Goal: Transaction & Acquisition: Purchase product/service

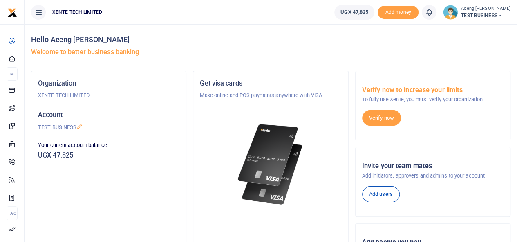
click at [491, 18] on span "TEST BUSINESS" at bounding box center [485, 15] width 49 height 7
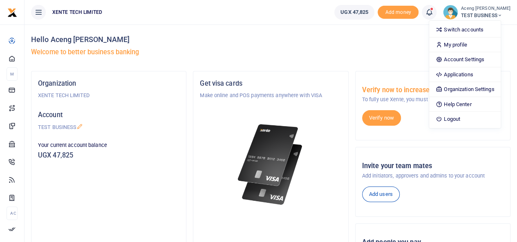
click at [320, 41] on h4 "Hello Aceng Monica" at bounding box center [271, 39] width 480 height 9
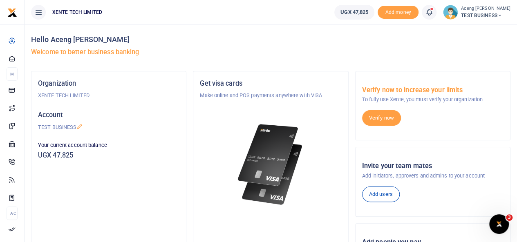
click at [484, 18] on span "TEST BUSINESS" at bounding box center [485, 15] width 49 height 7
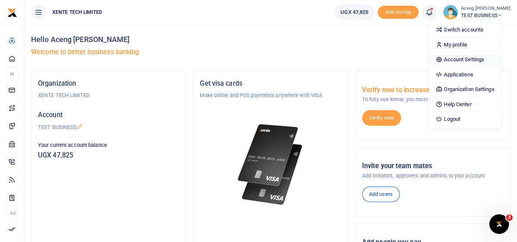
click at [461, 57] on link "Account Settings" at bounding box center [465, 59] width 72 height 11
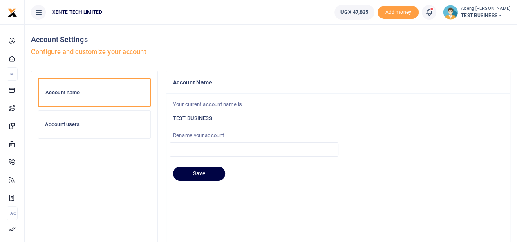
click at [83, 128] on div "Account users" at bounding box center [94, 125] width 112 height 28
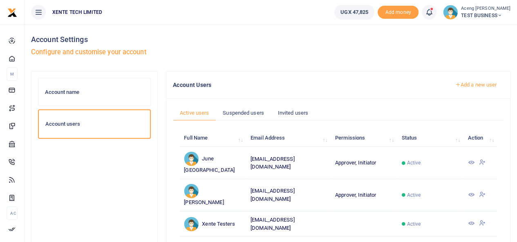
click at [474, 85] on link "Add a new user" at bounding box center [476, 85] width 56 height 14
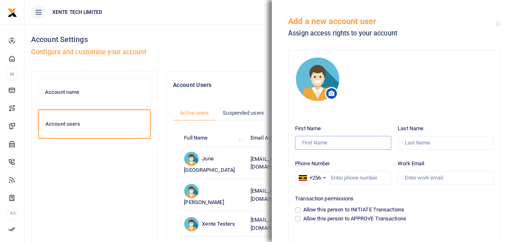
click at [312, 142] on input "First Name" at bounding box center [343, 143] width 96 height 14
click at [411, 139] on input "Last Name" at bounding box center [446, 143] width 96 height 14
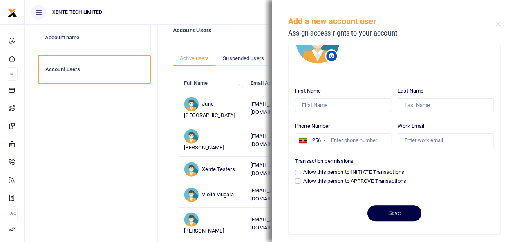
scroll to position [42, 0]
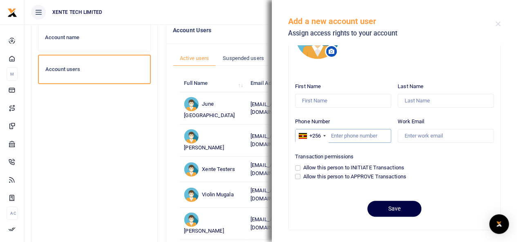
click at [339, 137] on input "Phone Number" at bounding box center [343, 136] width 96 height 14
click at [413, 134] on input "Work Email" at bounding box center [446, 136] width 96 height 14
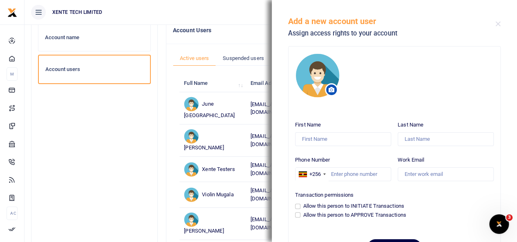
scroll to position [2, 0]
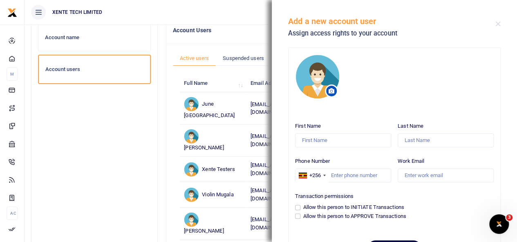
click at [95, 148] on div "Account name Account users" at bounding box center [94, 147] width 113 height 249
click at [496, 26] on button "Close" at bounding box center [498, 23] width 5 height 5
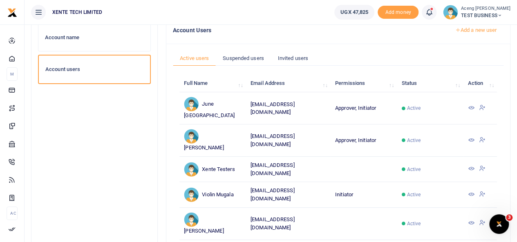
click at [491, 13] on span "TEST BUSINESS" at bounding box center [485, 15] width 49 height 7
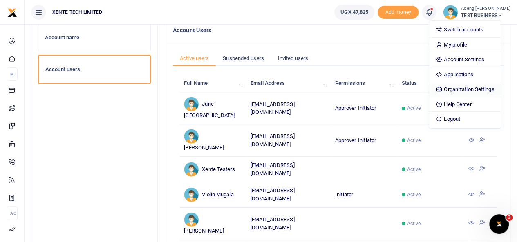
click at [473, 89] on link "Organization Settings" at bounding box center [465, 89] width 72 height 11
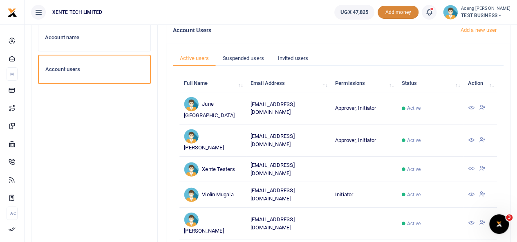
click at [406, 10] on span "Add money" at bounding box center [398, 12] width 41 height 13
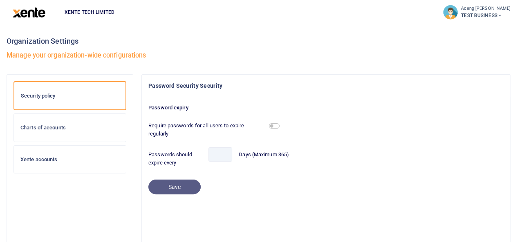
click at [43, 162] on h6 "Xente accounts" at bounding box center [69, 160] width 99 height 7
click at [493, 16] on span "TEST BUSINESS" at bounding box center [485, 15] width 49 height 7
click at [342, 18] on ul "XENTE TECH LIMITED" at bounding box center [247, 12] width 379 height 25
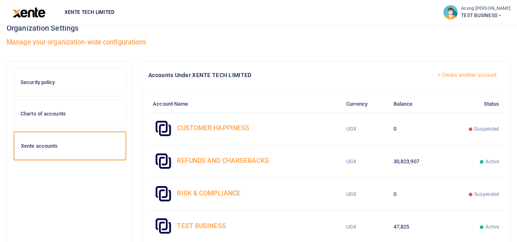
scroll to position [7, 0]
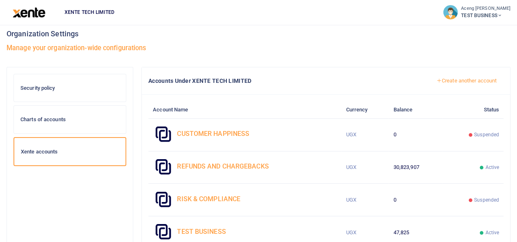
click at [466, 83] on link "Create another account" at bounding box center [467, 81] width 74 height 14
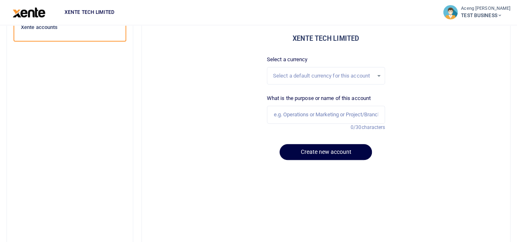
scroll to position [132, 0]
click at [313, 75] on div "Select a default currency for this account" at bounding box center [323, 76] width 101 height 8
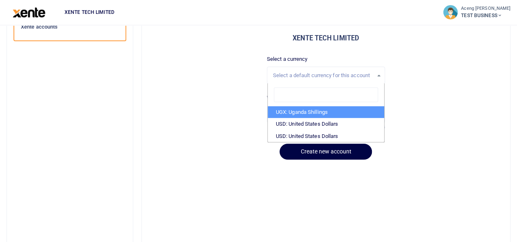
click at [292, 111] on li "UGX: Uganda Shillings" at bounding box center [326, 112] width 117 height 12
select select "UGX"
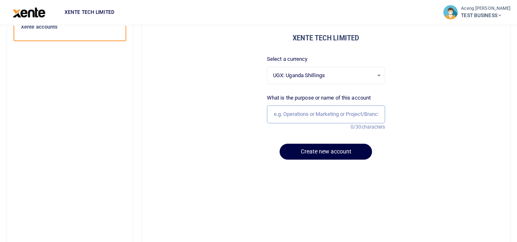
click at [304, 117] on input "text" at bounding box center [326, 114] width 119 height 18
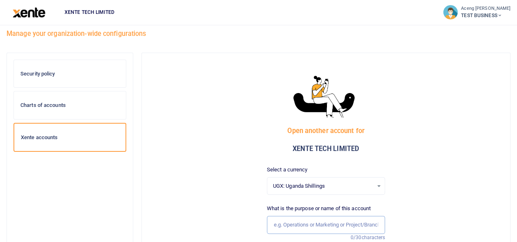
scroll to position [18, 0]
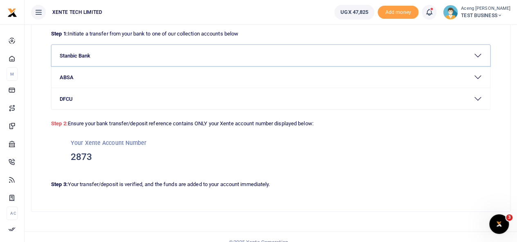
click at [152, 53] on button "Stanbic Bank" at bounding box center [271, 55] width 439 height 21
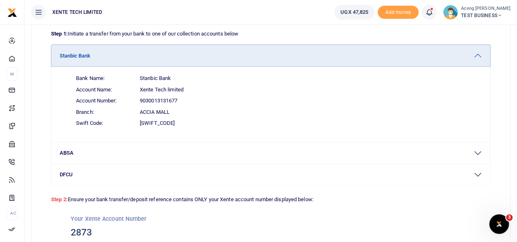
click at [109, 53] on button "Stanbic Bank" at bounding box center [271, 55] width 439 height 21
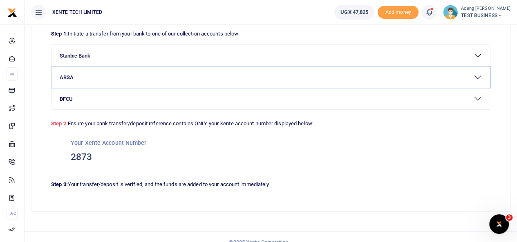
click at [108, 81] on button "ABSA" at bounding box center [271, 77] width 439 height 21
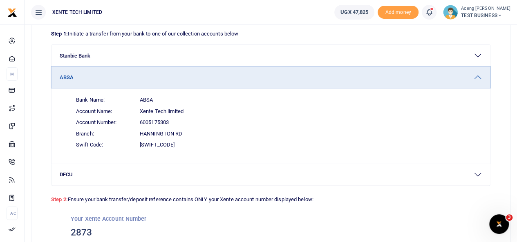
click at [125, 81] on button "ABSA" at bounding box center [271, 77] width 439 height 21
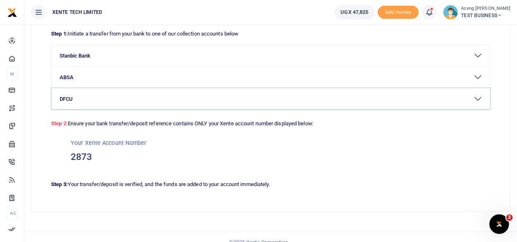
click at [120, 99] on button "DFCU" at bounding box center [271, 98] width 439 height 21
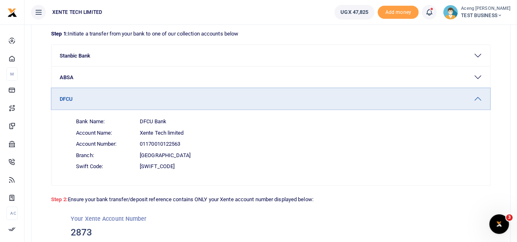
click at [117, 100] on button "DFCU" at bounding box center [271, 98] width 439 height 21
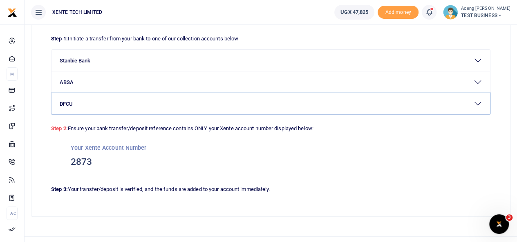
scroll to position [46, 0]
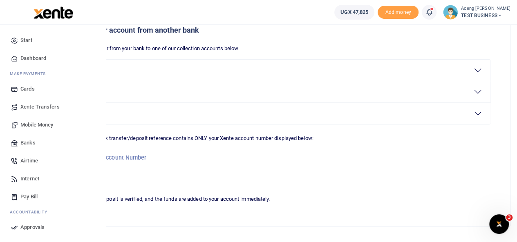
click at [26, 110] on span "Xente Transfers" at bounding box center [39, 107] width 39 height 8
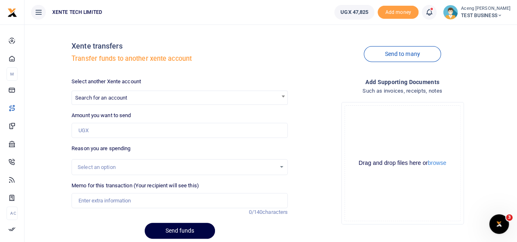
click at [165, 105] on span "Search for an account" at bounding box center [180, 98] width 216 height 14
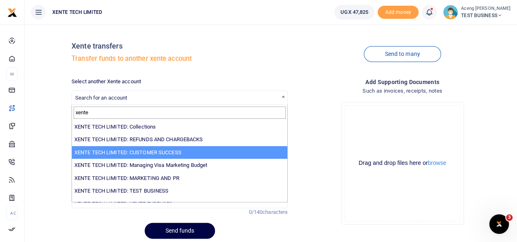
type input "xente"
select select "2207"
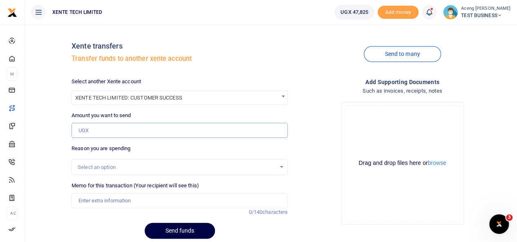
click at [100, 130] on input "Amount you want to send" at bounding box center [180, 131] width 216 height 16
type input "5,000"
click at [97, 168] on div "Select an option" at bounding box center [177, 168] width 198 height 8
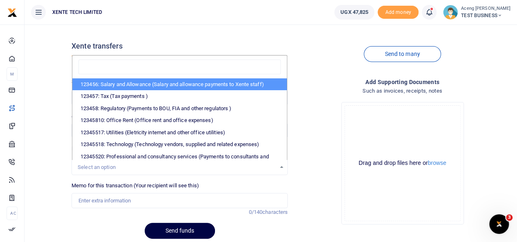
click at [192, 33] on div "Xente transfers Transfer funds to another xente account" at bounding box center [180, 54] width 216 height 47
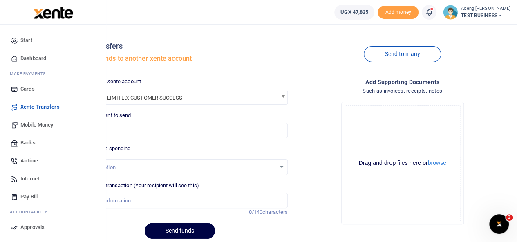
click at [34, 126] on span "Mobile Money" at bounding box center [36, 125] width 33 height 8
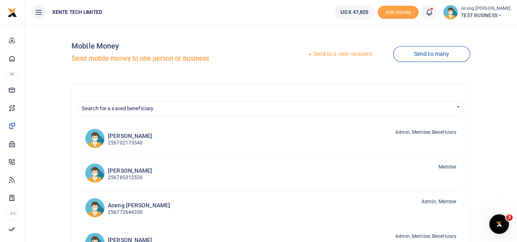
click at [321, 55] on link "Send to a new recipient" at bounding box center [339, 54] width 107 height 15
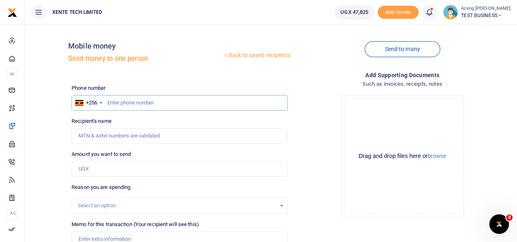
click at [130, 103] on input "text" at bounding box center [180, 103] width 216 height 16
type input "772644350"
type input "[PERSON_NAME]"
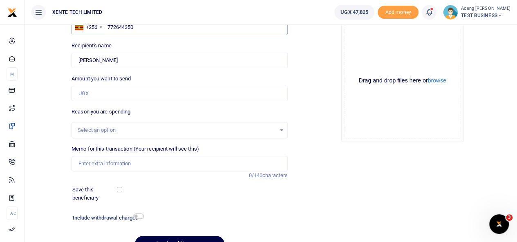
scroll to position [80, 0]
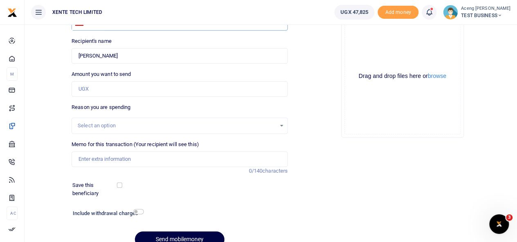
type input "772644350"
click at [88, 86] on input "Amount you want to send" at bounding box center [180, 89] width 216 height 16
type input "5,000"
click at [88, 157] on input "Memo for this transaction (Your recipient will see this)" at bounding box center [180, 160] width 216 height 16
type input "monthly expense test"
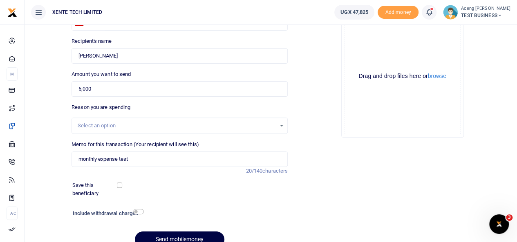
click at [378, 141] on div "Drop your files here Drag and drop files here or browse Powered by Uppy" at bounding box center [402, 77] width 216 height 136
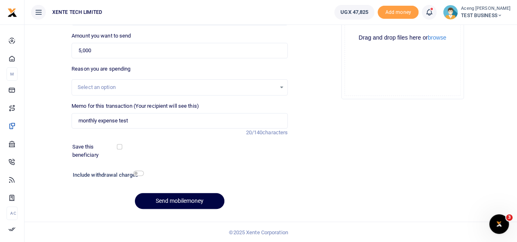
scroll to position [119, 0]
click at [119, 145] on input "checkbox" at bounding box center [119, 146] width 5 height 5
checkbox input "false"
click at [139, 174] on input "checkbox" at bounding box center [138, 173] width 11 height 5
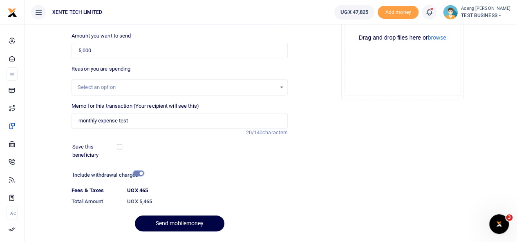
click at [139, 174] on input "checkbox" at bounding box center [138, 173] width 11 height 5
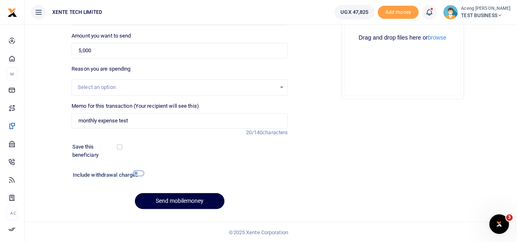
click at [137, 173] on input "checkbox" at bounding box center [138, 173] width 11 height 5
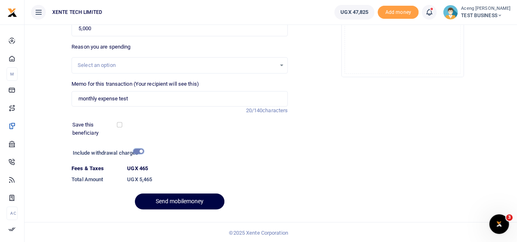
scroll to position [141, 0]
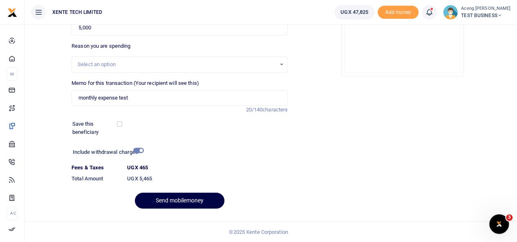
click at [140, 154] on div "Include withdrawal charges" at bounding box center [107, 153] width 74 height 13
click at [138, 150] on input "checkbox" at bounding box center [138, 150] width 11 height 5
checkbox input "false"
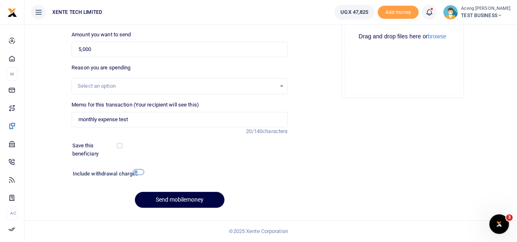
scroll to position [119, 0]
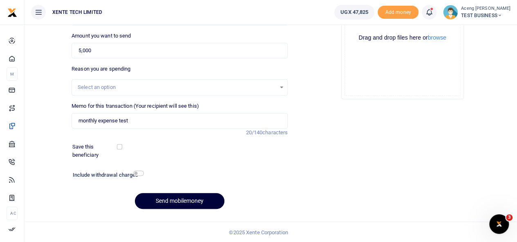
click at [170, 199] on button "Send mobilemoney" at bounding box center [180, 201] width 90 height 16
click at [298, 159] on div "Add supporting Documents Such as invoices, receipts, notes Drop your files here…" at bounding box center [402, 84] width 223 height 264
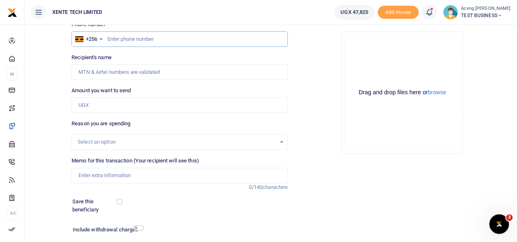
click at [139, 40] on input "text" at bounding box center [180, 39] width 216 height 16
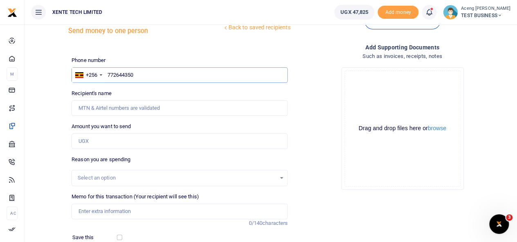
scroll to position [23, 0]
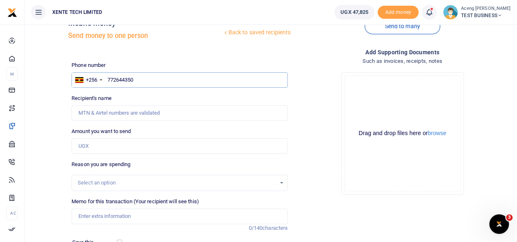
click at [141, 77] on input "772644350" at bounding box center [180, 80] width 216 height 16
type input "772644350"
click at [113, 115] on input "Recipient's name" at bounding box center [180, 113] width 216 height 16
type input "[PERSON_NAME]"
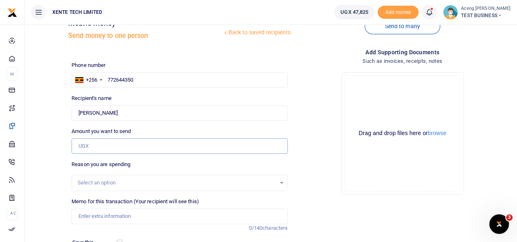
click at [93, 146] on input "Amount you want to send" at bounding box center [180, 147] width 216 height 16
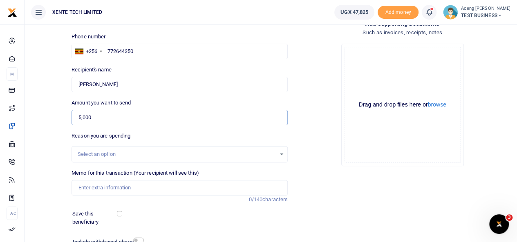
scroll to position [53, 0]
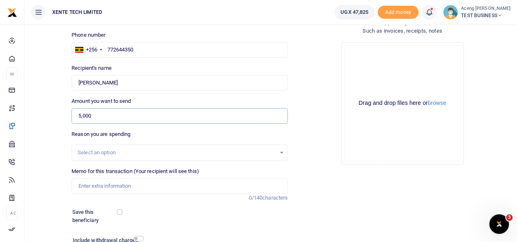
type input "5,000"
click at [94, 189] on input "Memo for this transaction (Your recipient will see this)" at bounding box center [180, 187] width 216 height 16
type input "monthly expense"
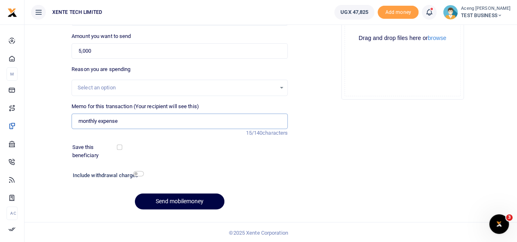
scroll to position [119, 0]
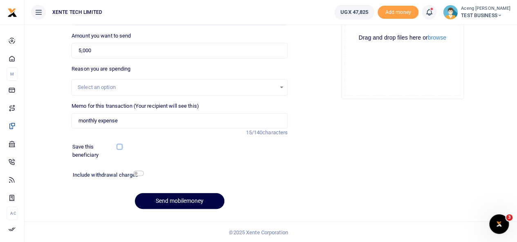
click at [121, 148] on input "checkbox" at bounding box center [119, 146] width 5 height 5
checkbox input "false"
click at [183, 202] on button "Send mobilemoney" at bounding box center [180, 201] width 90 height 16
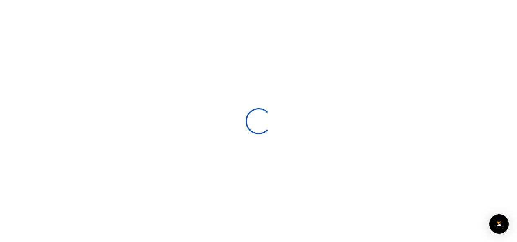
select select
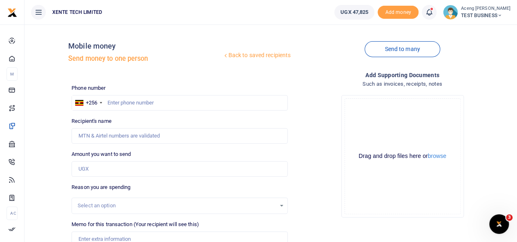
click at [433, 11] on icon at bounding box center [429, 12] width 8 height 9
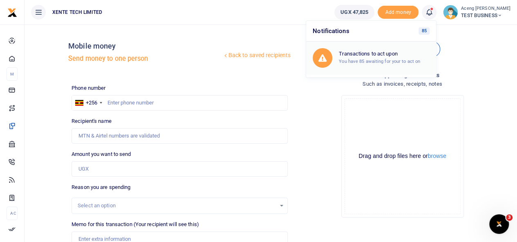
click at [389, 58] on div "Transactions to act upon You have 85 awaiting for your to act on" at bounding box center [384, 58] width 91 height 14
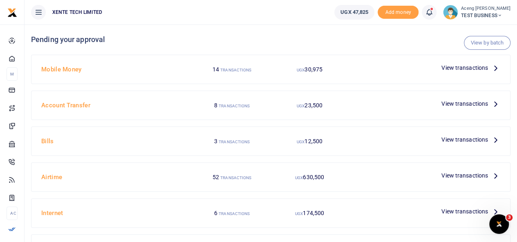
click at [462, 69] on span "View transactions" at bounding box center [465, 67] width 47 height 9
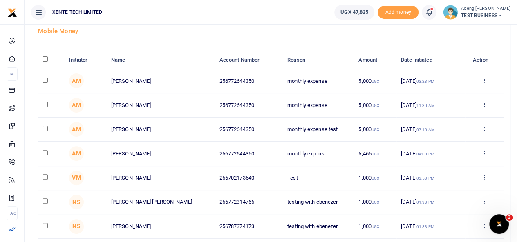
scroll to position [27, 0]
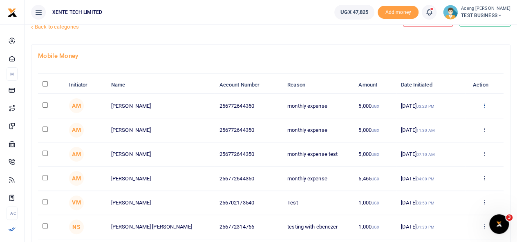
click at [483, 106] on icon at bounding box center [484, 106] width 5 height 6
click at [435, 121] on link "Approve" at bounding box center [454, 118] width 65 height 11
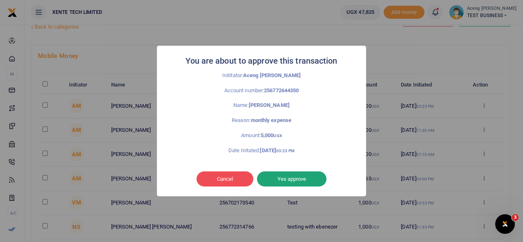
click at [283, 183] on button "Yes approve" at bounding box center [292, 180] width 70 height 16
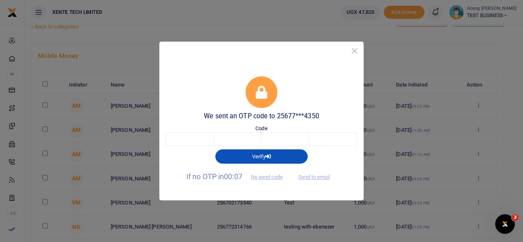
click at [357, 51] on button "Close" at bounding box center [355, 51] width 12 height 12
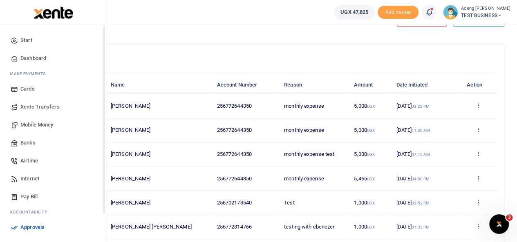
click at [33, 124] on span "Mobile Money" at bounding box center [36, 125] width 33 height 8
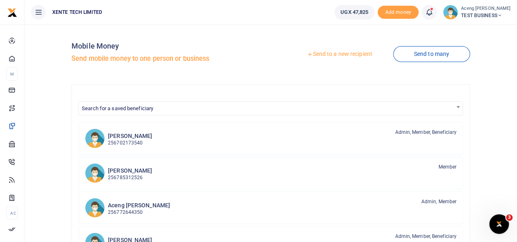
click at [415, 56] on link "Send to many" at bounding box center [431, 54] width 77 height 16
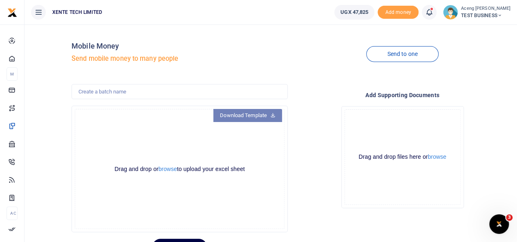
click at [251, 117] on link "Download Template" at bounding box center [247, 115] width 69 height 13
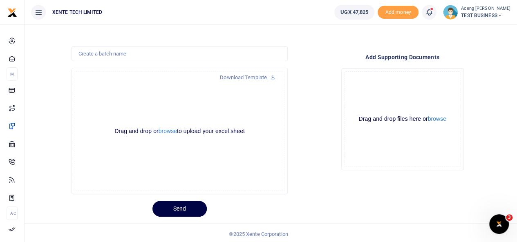
scroll to position [40, 0]
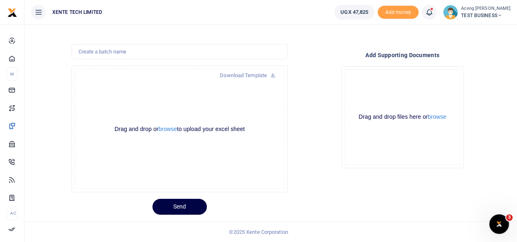
click at [433, 12] on span at bounding box center [433, 12] width 0 height 0
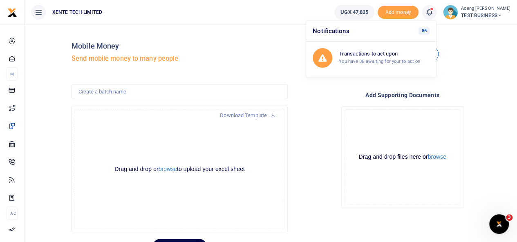
scroll to position [18, 0]
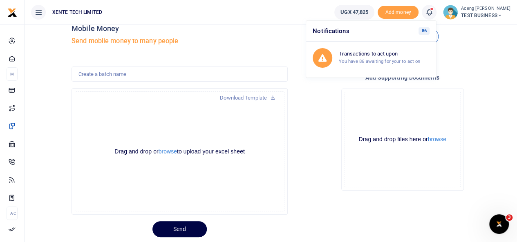
click at [492, 92] on div "Drop your files here Drag and drop files here or browse Powered by Uppy" at bounding box center [402, 139] width 216 height 115
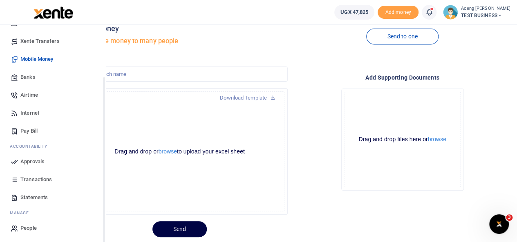
scroll to position [66, 0]
click at [27, 162] on span "Approvals" at bounding box center [32, 161] width 24 height 8
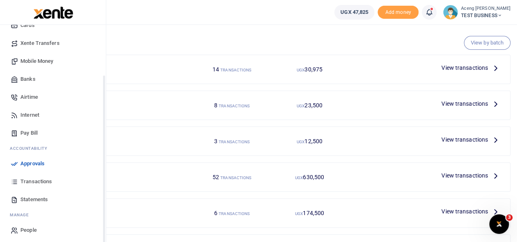
scroll to position [67, 0]
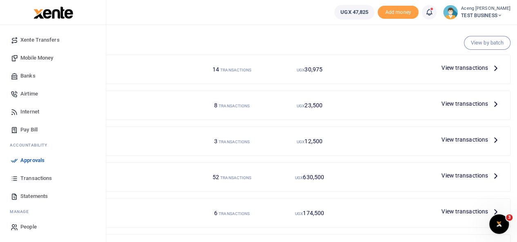
click at [27, 181] on span "Transactions" at bounding box center [35, 179] width 31 height 8
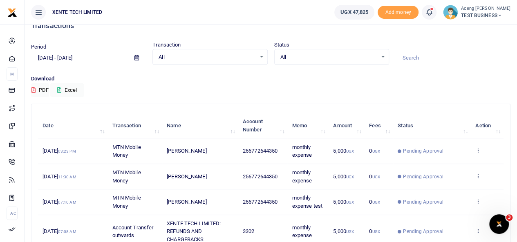
scroll to position [13, 0]
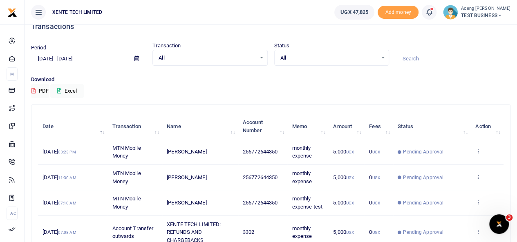
click at [215, 61] on span "All" at bounding box center [207, 58] width 97 height 8
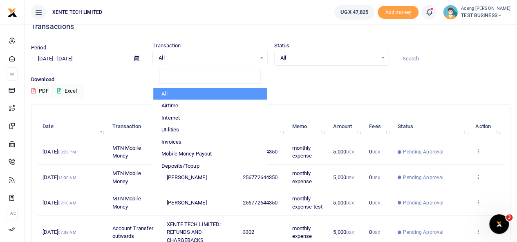
click at [336, 62] on div "All Select an option... All Processing Successful Pending Declined Failed" at bounding box center [331, 58] width 115 height 16
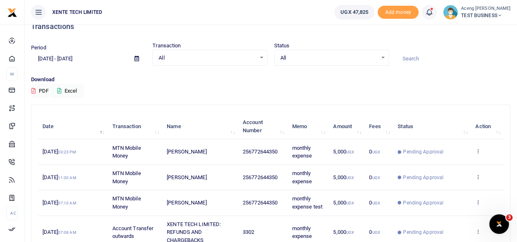
click at [377, 63] on div "All Select an option... All Processing Successful Pending Declined Failed" at bounding box center [331, 58] width 115 height 16
click at [383, 59] on div "All Select an option..." at bounding box center [332, 58] width 114 height 9
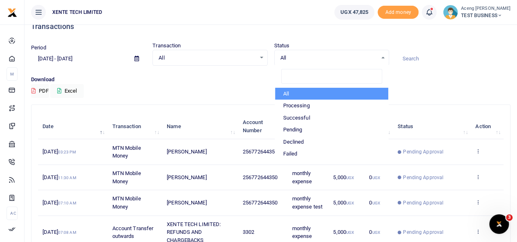
click at [87, 81] on p "Download" at bounding box center [271, 80] width 480 height 9
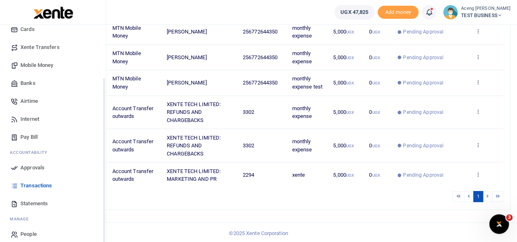
scroll to position [67, 0]
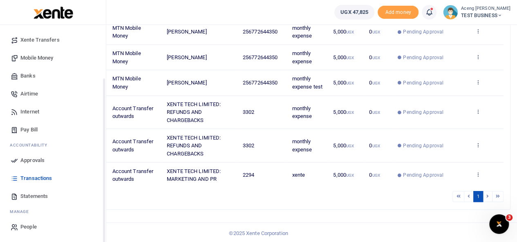
click at [40, 196] on span "Statements" at bounding box center [33, 197] width 27 height 8
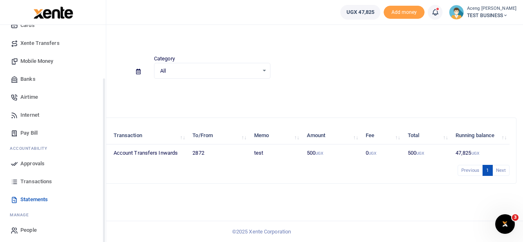
scroll to position [67, 0]
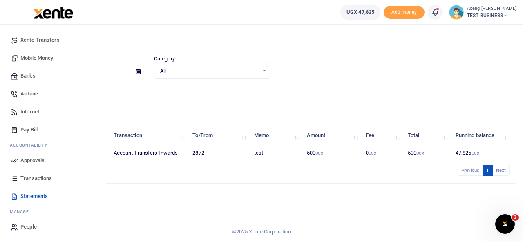
click at [25, 181] on span "Transactions" at bounding box center [35, 179] width 31 height 8
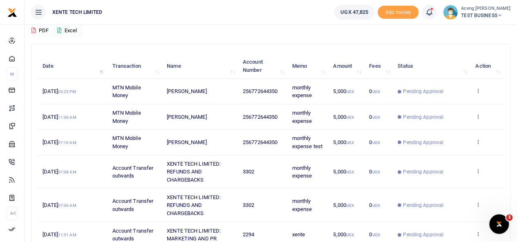
scroll to position [104, 0]
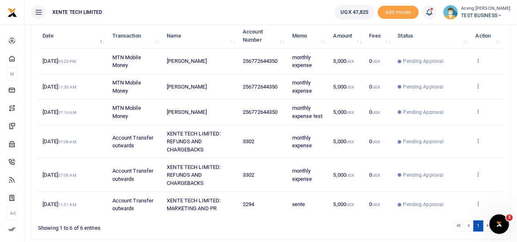
click at [478, 84] on icon at bounding box center [478, 86] width 5 height 6
click at [444, 99] on link "View details" at bounding box center [448, 99] width 65 height 11
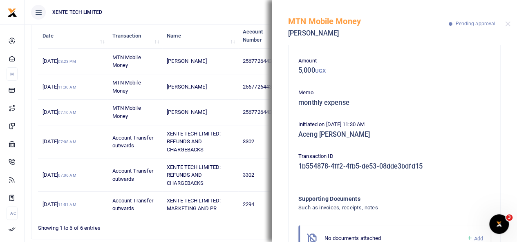
scroll to position [68, 0]
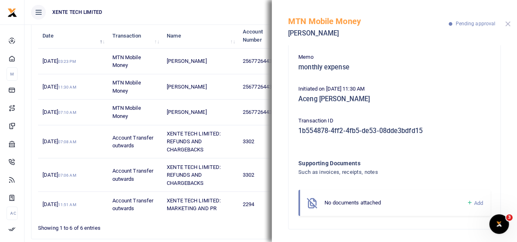
click at [509, 27] on button "Close" at bounding box center [507, 23] width 5 height 5
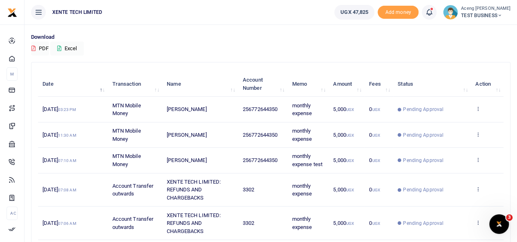
scroll to position [58, 0]
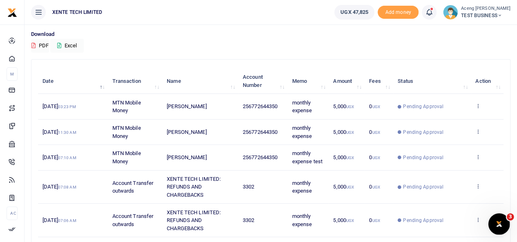
click at [494, 225] on icon "Open Intercom Messenger" at bounding box center [498, 223] width 13 height 13
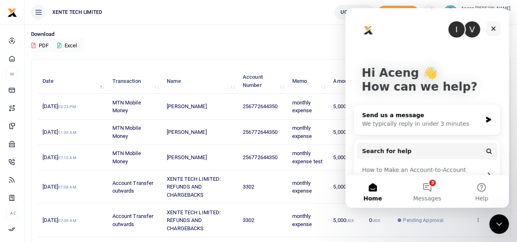
scroll to position [18, 0]
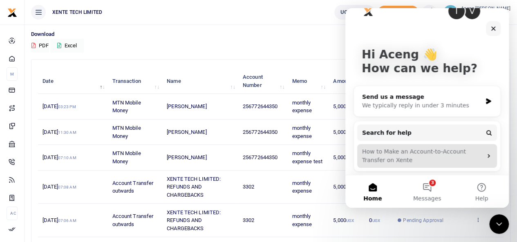
click at [447, 157] on div "How to Make an Account-to-Account Transfer on Xente" at bounding box center [422, 156] width 120 height 17
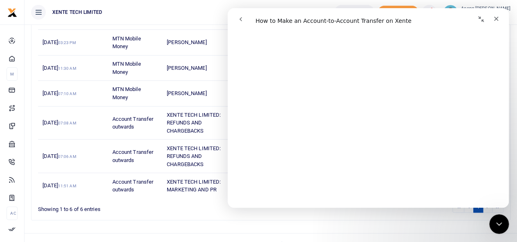
scroll to position [0, 0]
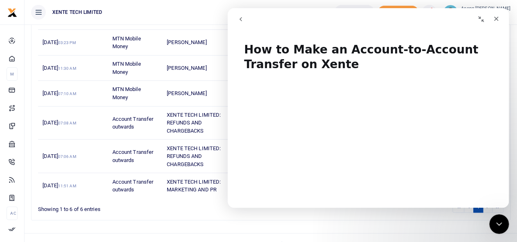
click at [240, 17] on icon "go back" at bounding box center [241, 19] width 7 height 7
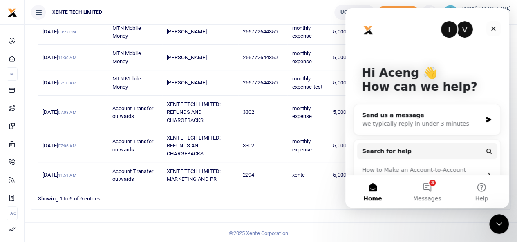
scroll to position [18, 0]
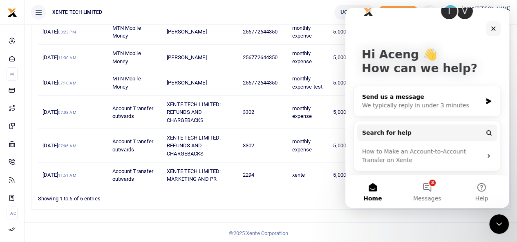
click at [399, 105] on div "We typically reply in under 3 minutes" at bounding box center [422, 105] width 120 height 9
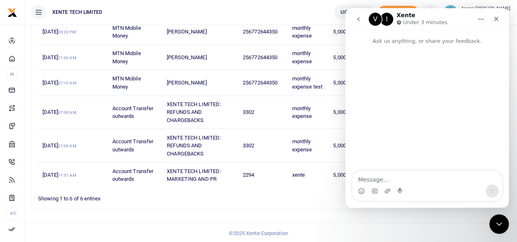
scroll to position [0, 0]
type textarea "hi....test"
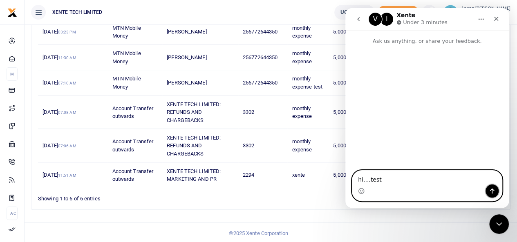
click at [491, 189] on icon "Send a message…" at bounding box center [492, 191] width 7 height 7
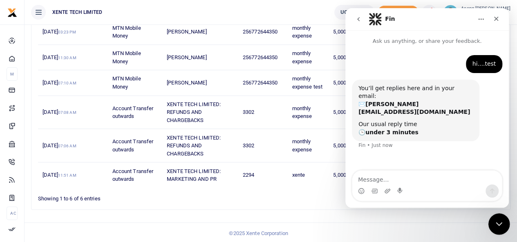
click at [496, 227] on icon "Close Intercom Messenger" at bounding box center [498, 223] width 10 height 10
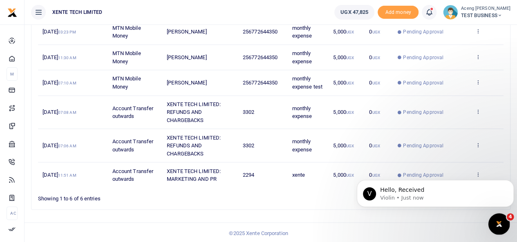
scroll to position [22, 0]
click at [496, 227] on icon "Open Intercom Messenger" at bounding box center [498, 223] width 13 height 13
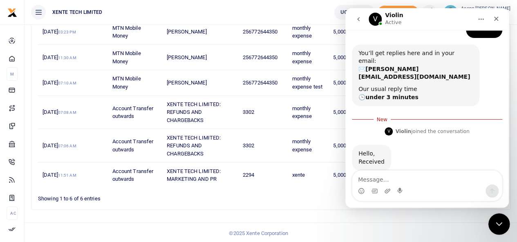
scroll to position [36, 0]
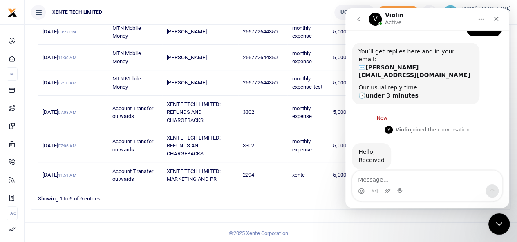
click at [496, 227] on icon "Close Intercom Messenger" at bounding box center [498, 223] width 10 height 10
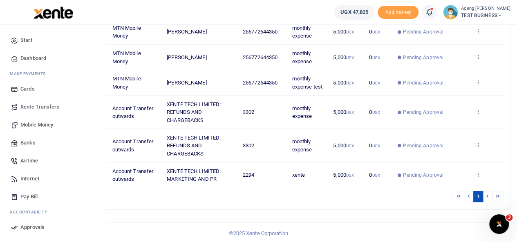
click at [30, 53] on link "Dashboard" at bounding box center [53, 58] width 93 height 18
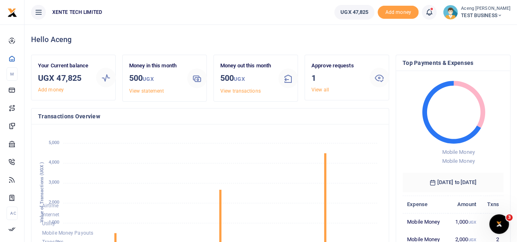
click at [200, 31] on div "Hello Aceng" at bounding box center [271, 40] width 480 height 30
click at [478, 12] on span "TEST BUSINESS" at bounding box center [485, 15] width 49 height 7
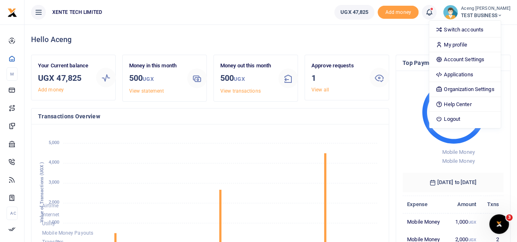
click at [218, 27] on div "Hello Aceng" at bounding box center [271, 40] width 480 height 30
